Goal: Transaction & Acquisition: Purchase product/service

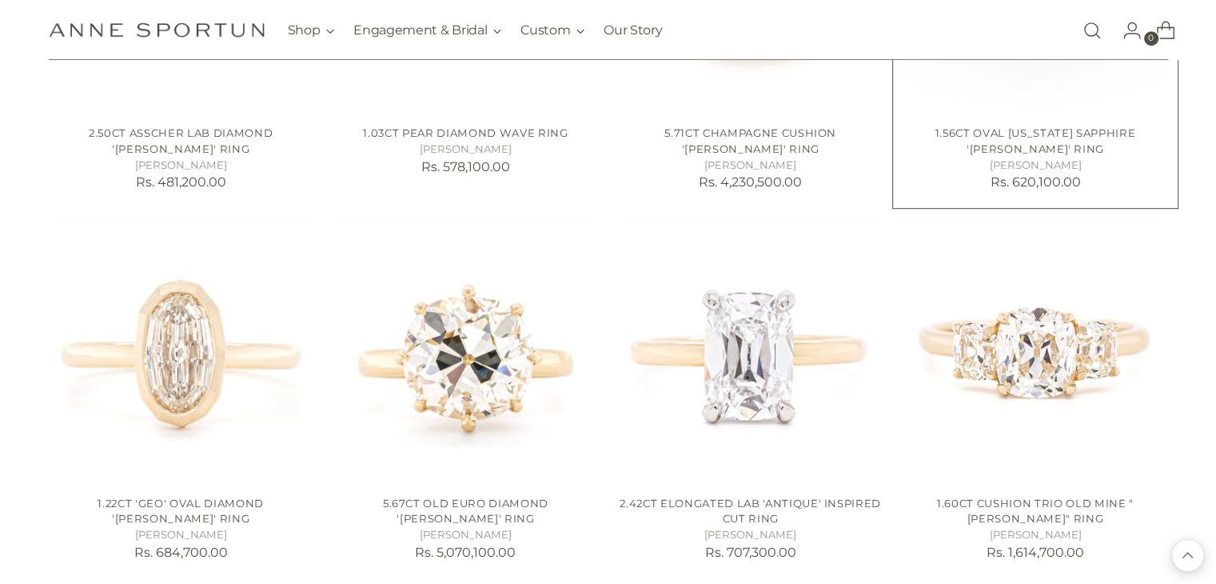
scroll to position [946, 0]
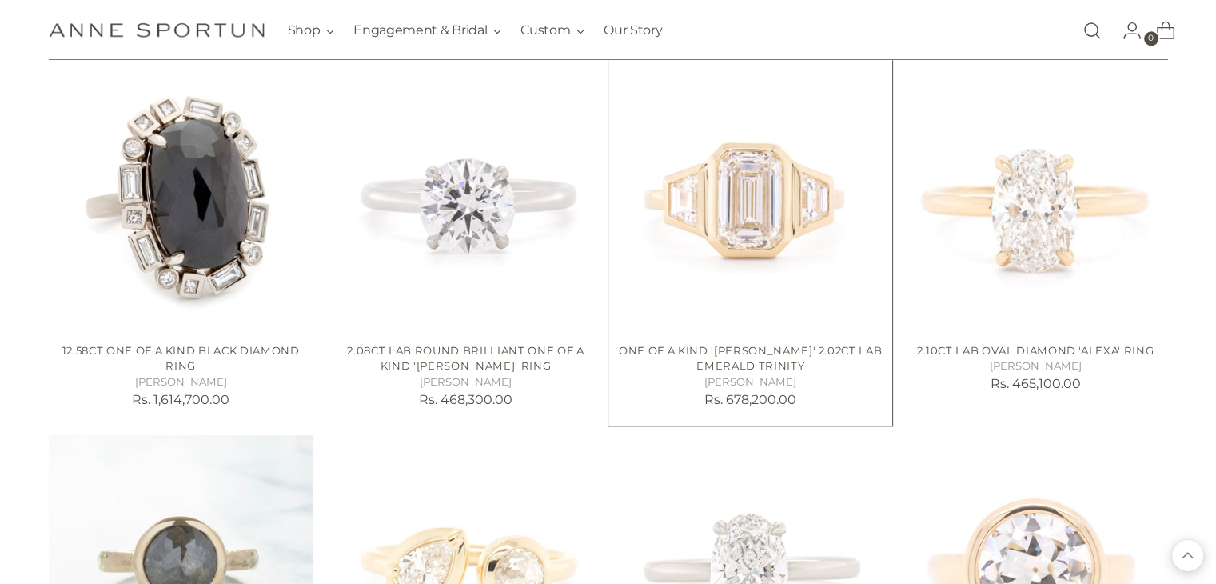
scroll to position [2177, 0]
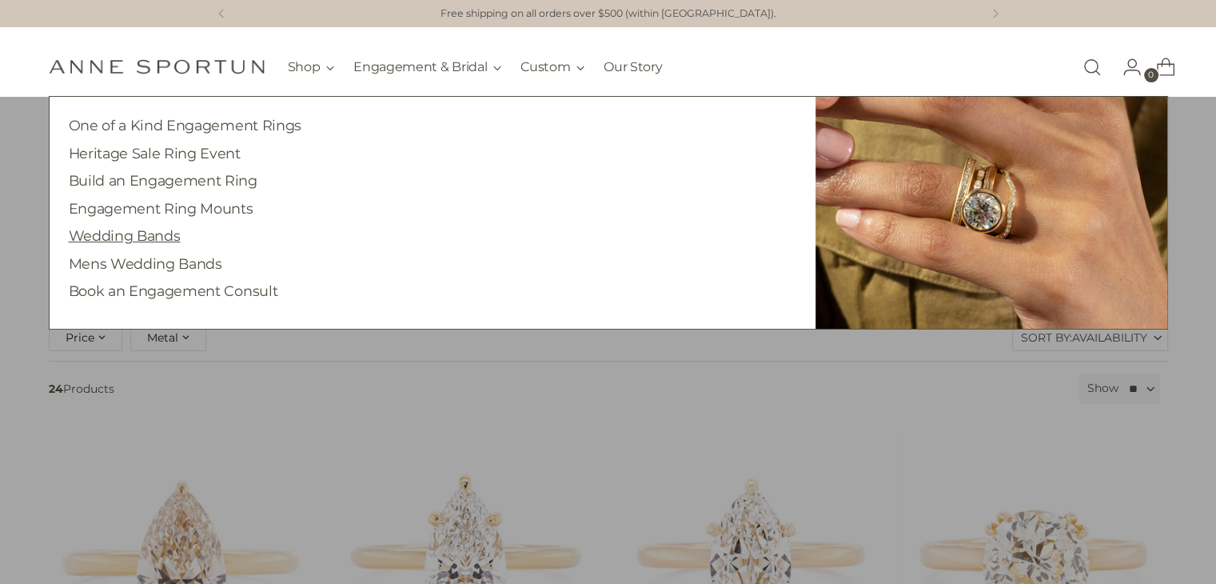
click at [153, 236] on link "Wedding Bands" at bounding box center [125, 235] width 112 height 17
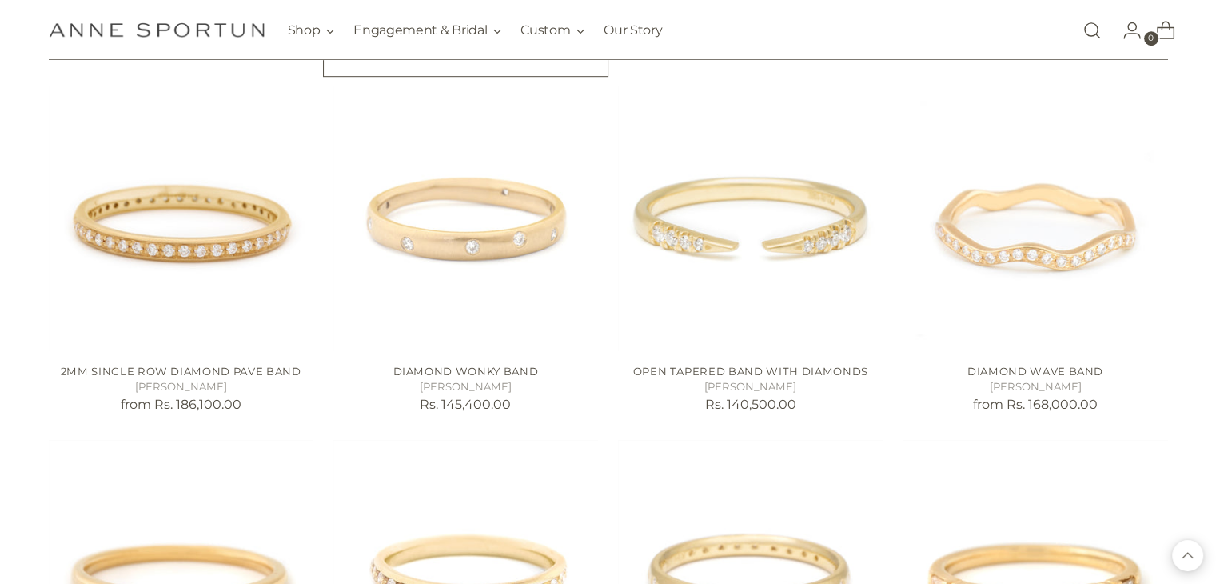
scroll to position [1036, 0]
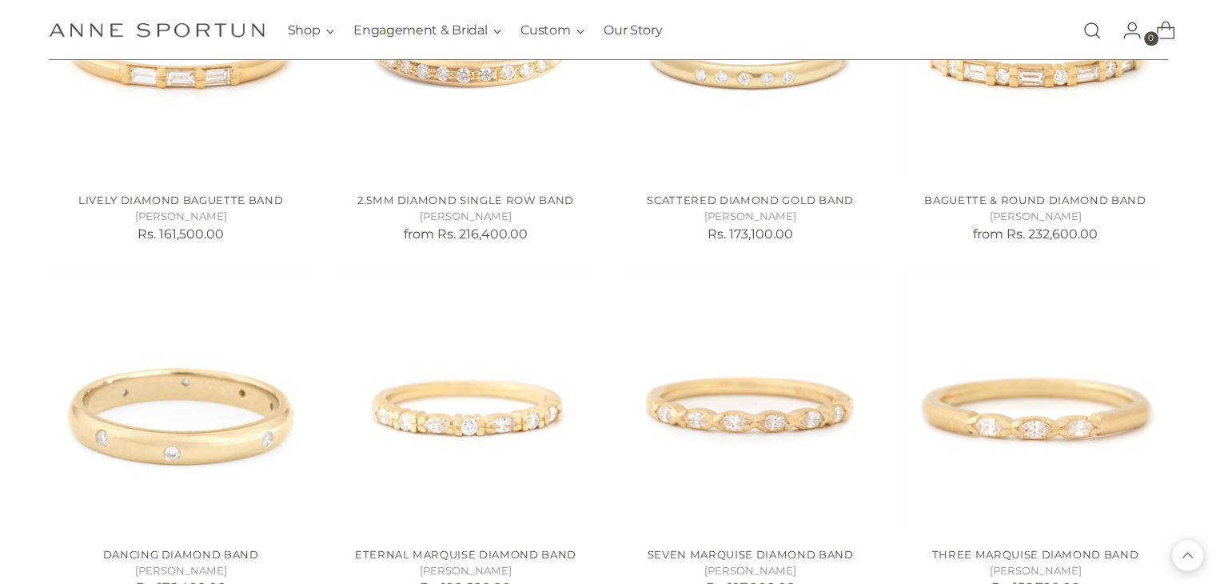
scroll to position [1549, 0]
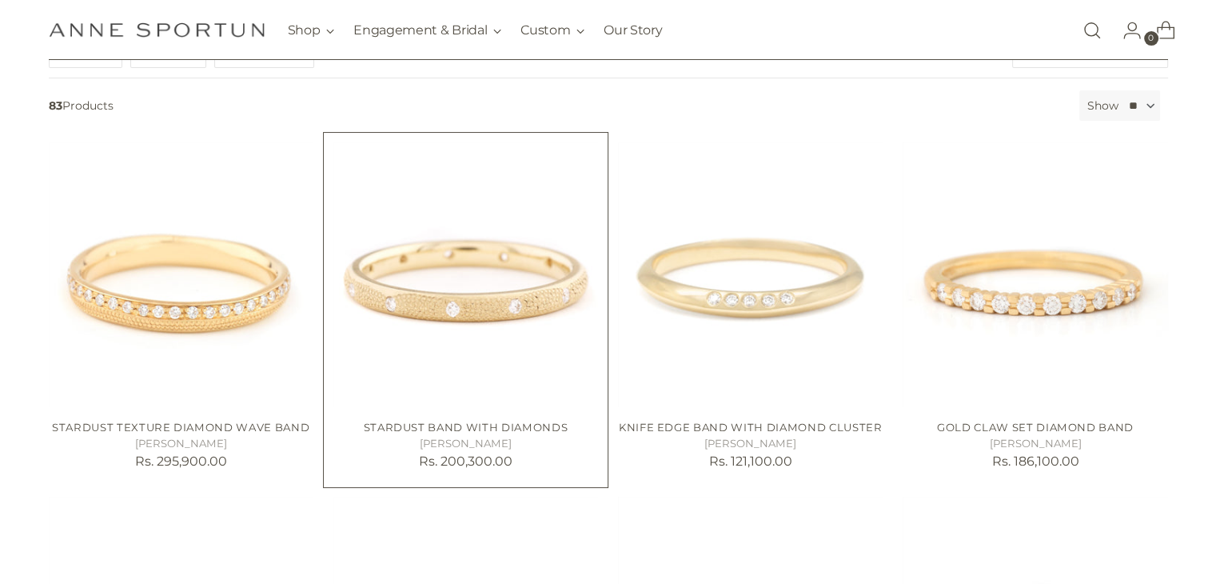
scroll to position [243, 0]
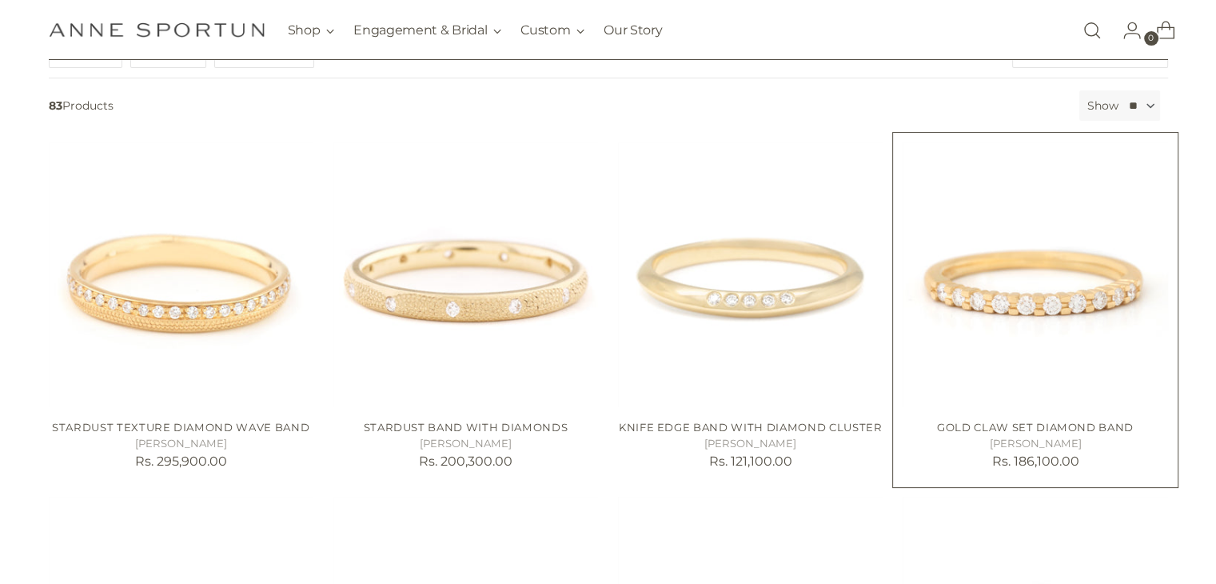
click at [0, 0] on img "Gold Claw Set Diamond Band" at bounding box center [0, 0] width 0 height 0
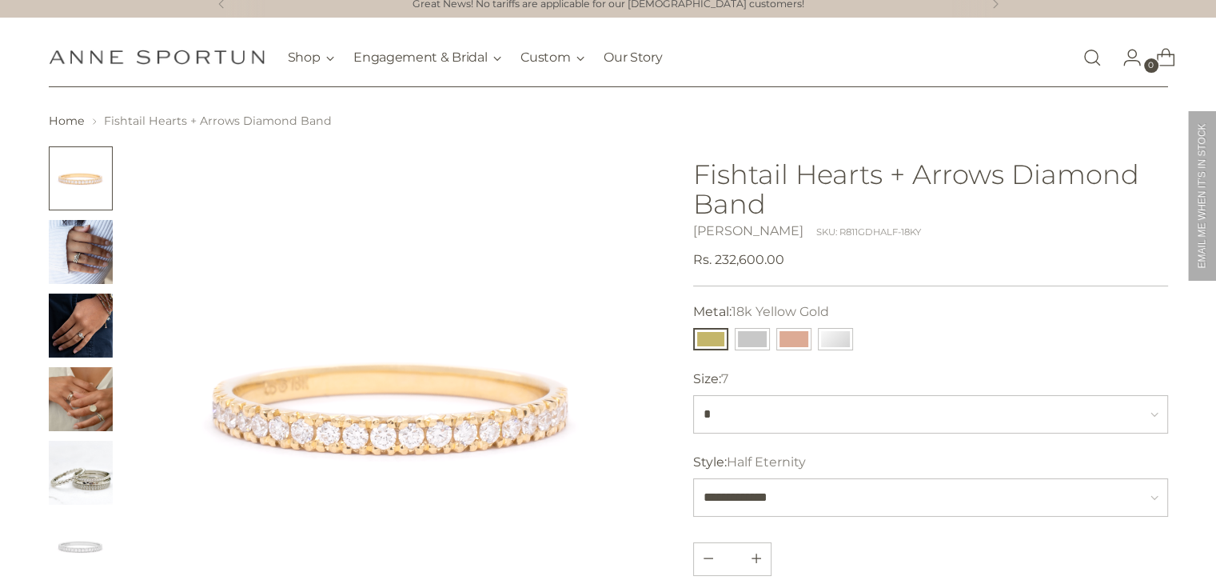
scroll to position [14, 0]
